Goal: Task Accomplishment & Management: Complete application form

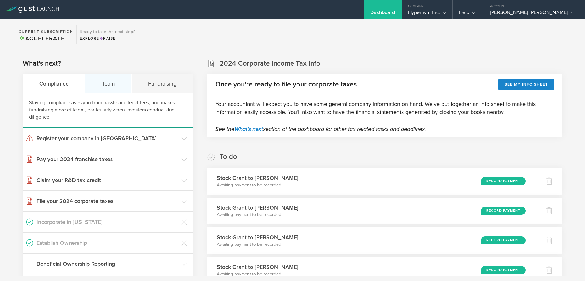
click at [109, 86] on div "Team" at bounding box center [108, 83] width 46 height 19
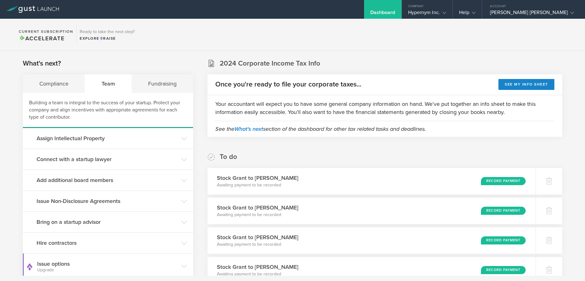
click at [112, 85] on div "Team" at bounding box center [108, 83] width 47 height 19
click at [150, 81] on div "Fundraising" at bounding box center [162, 83] width 61 height 19
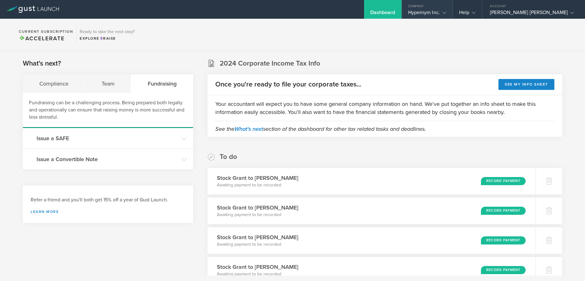
click at [431, 11] on div "Hypernym Inc." at bounding box center [427, 13] width 38 height 9
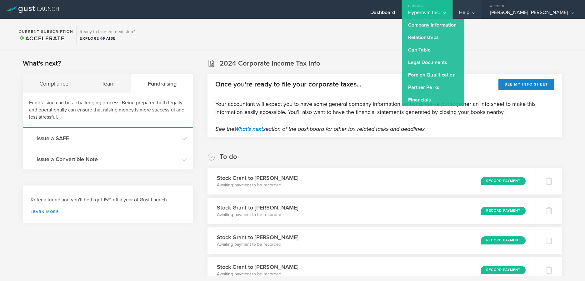
click at [462, 6] on div "Help" at bounding box center [467, 9] width 29 height 19
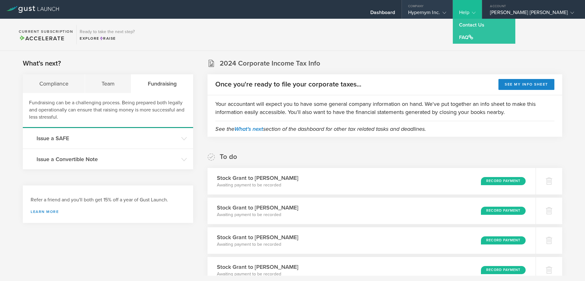
click at [440, 10] on gust-icon at bounding box center [443, 12] width 6 height 6
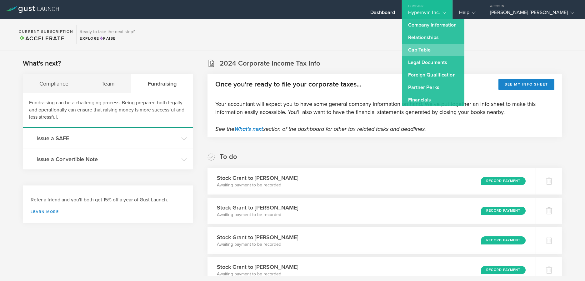
click at [419, 44] on link "Cap Table" at bounding box center [433, 50] width 62 height 12
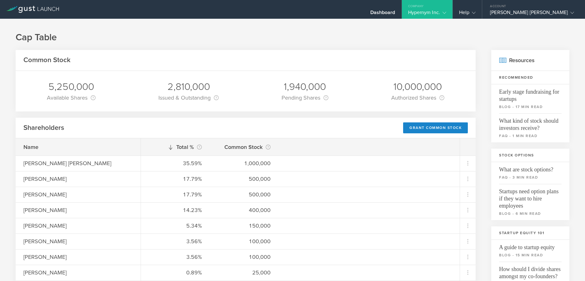
click at [440, 10] on gust-icon at bounding box center [443, 12] width 6 height 6
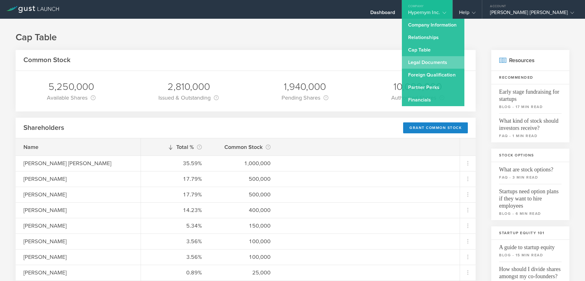
click at [425, 62] on link "Legal Documents" at bounding box center [433, 62] width 62 height 12
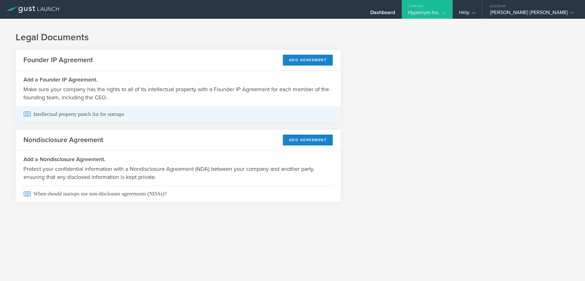
click at [72, 112] on span "Intellectual property punch list for startups" at bounding box center [177, 114] width 309 height 16
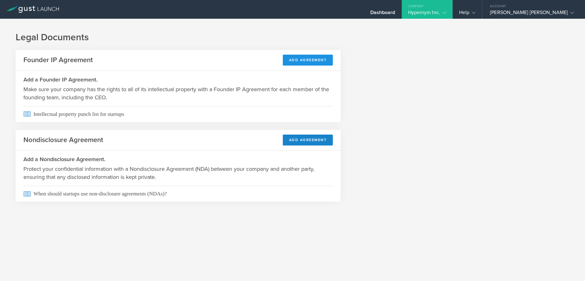
click at [303, 56] on button "Add Agreement" at bounding box center [308, 60] width 50 height 11
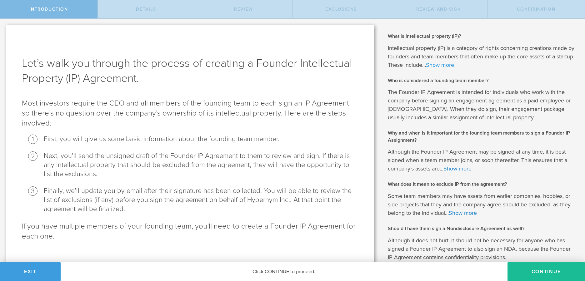
click at [451, 64] on link "Show more" at bounding box center [440, 65] width 28 height 7
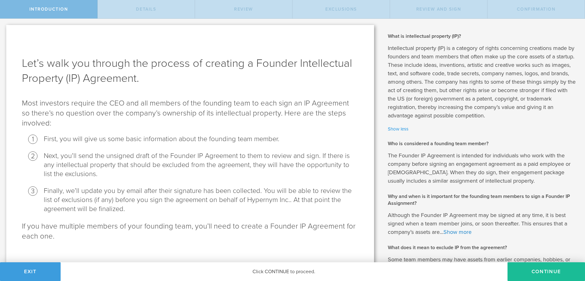
click at [405, 127] on link "Show less" at bounding box center [482, 129] width 188 height 7
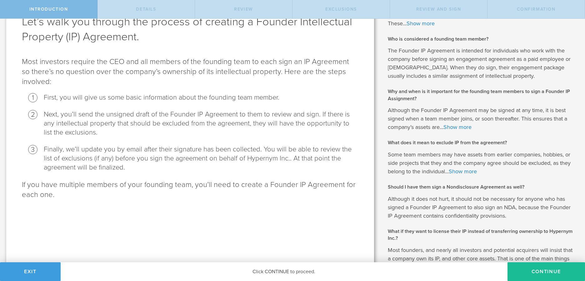
scroll to position [59, 0]
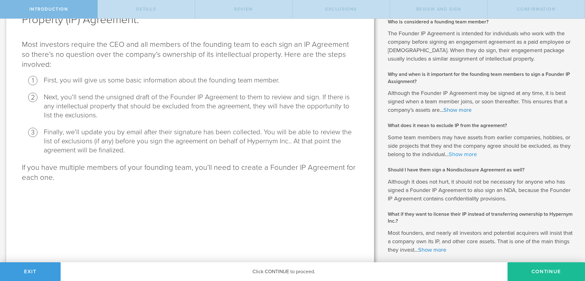
click at [453, 153] on link "Show more" at bounding box center [463, 154] width 28 height 7
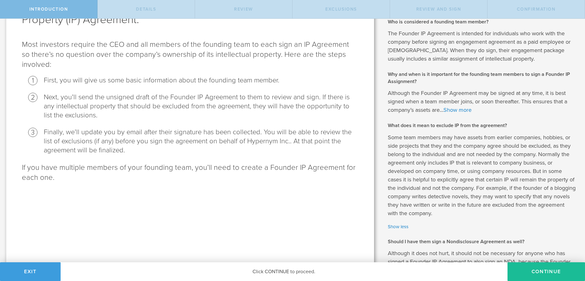
click at [457, 113] on p "Although the Founder IP Agreement may be signed at any time, it is best signed …" at bounding box center [482, 101] width 188 height 25
click at [458, 112] on link "Show more" at bounding box center [457, 110] width 28 height 7
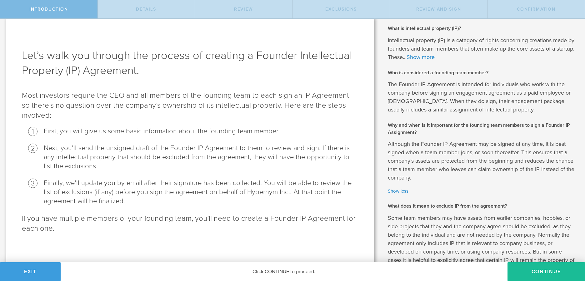
scroll to position [189, 0]
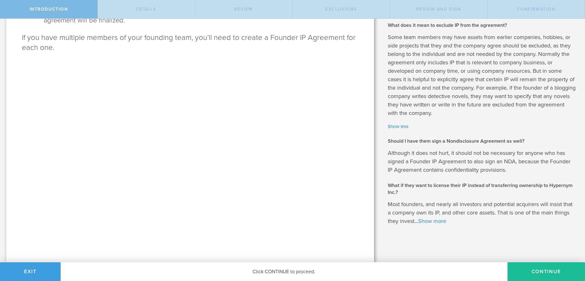
click at [446, 218] on link "Show more" at bounding box center [432, 221] width 28 height 7
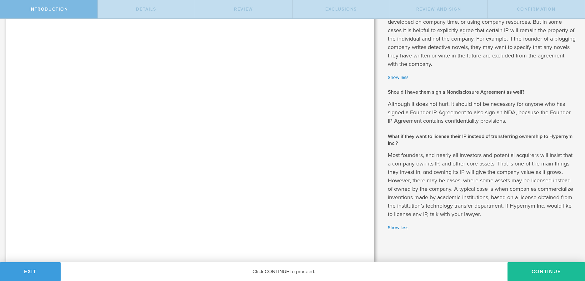
scroll to position [0, 0]
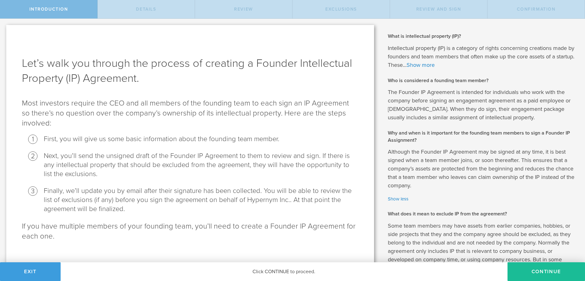
click at [447, 68] on p "Intellectual property (IP) is a category of rights concerning creations made by…" at bounding box center [482, 56] width 188 height 25
click at [434, 66] on link "Show more" at bounding box center [420, 65] width 28 height 7
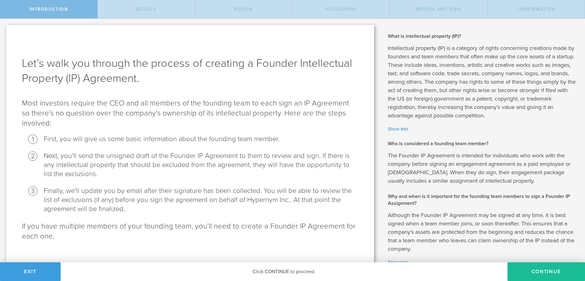
scroll to position [67, 0]
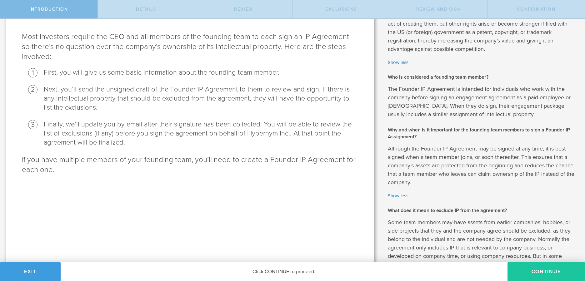
click at [534, 262] on button "Continue" at bounding box center [545, 271] width 77 height 19
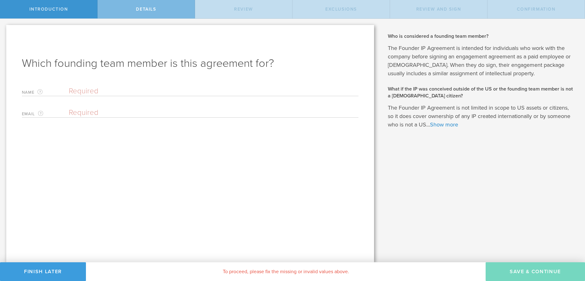
scroll to position [0, 0]
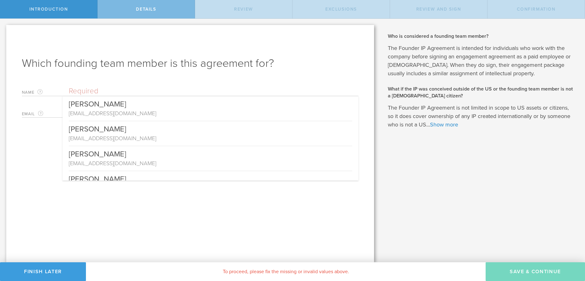
click at [274, 90] on input "text" at bounding box center [214, 91] width 290 height 9
click at [190, 188] on div "Which founding team member is this agreement for? Name The first and last name …" at bounding box center [190, 143] width 368 height 237
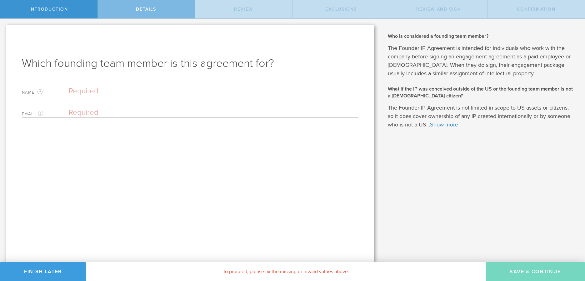
click at [126, 92] on input "text" at bounding box center [214, 91] width 290 height 9
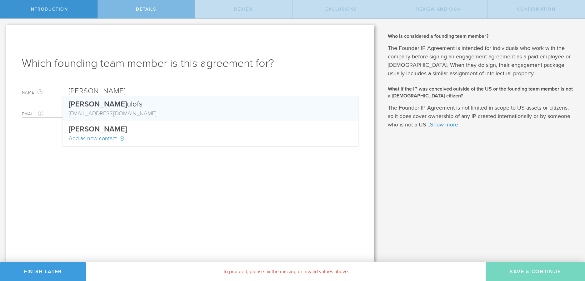
type input "Nick Lulofs"
click at [92, 104] on div "Nick L ulofs" at bounding box center [210, 102] width 283 height 13
type input "nlulofs3@gmail.com"
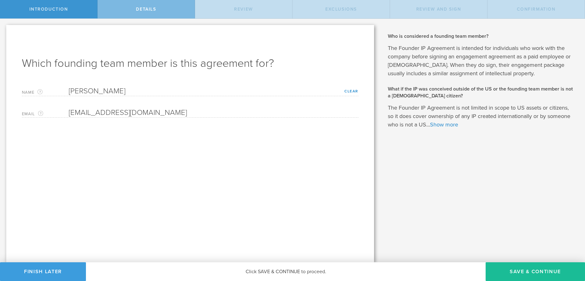
click at [448, 130] on div "What is intellectual property (IP)? Intellectual property (IP) is a category of…" at bounding box center [482, 141] width 205 height 244
click at [449, 126] on link "Show more" at bounding box center [444, 124] width 28 height 7
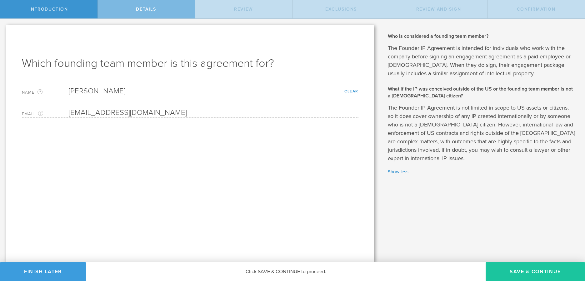
click at [516, 277] on button "Save & Continue" at bounding box center [534, 271] width 99 height 19
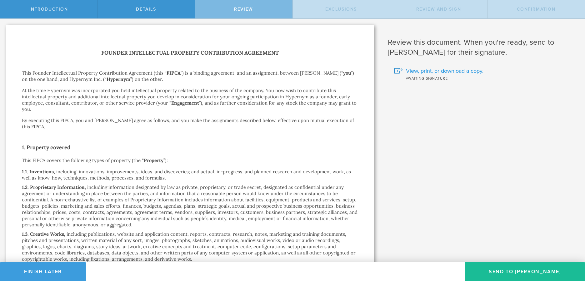
click at [422, 70] on span "View, print, or download a copy." at bounding box center [444, 71] width 77 height 8
click at [545, 63] on div "View, print, or download a copy. Awaiting signature" at bounding box center [482, 69] width 188 height 24
